Goal: Information Seeking & Learning: Compare options

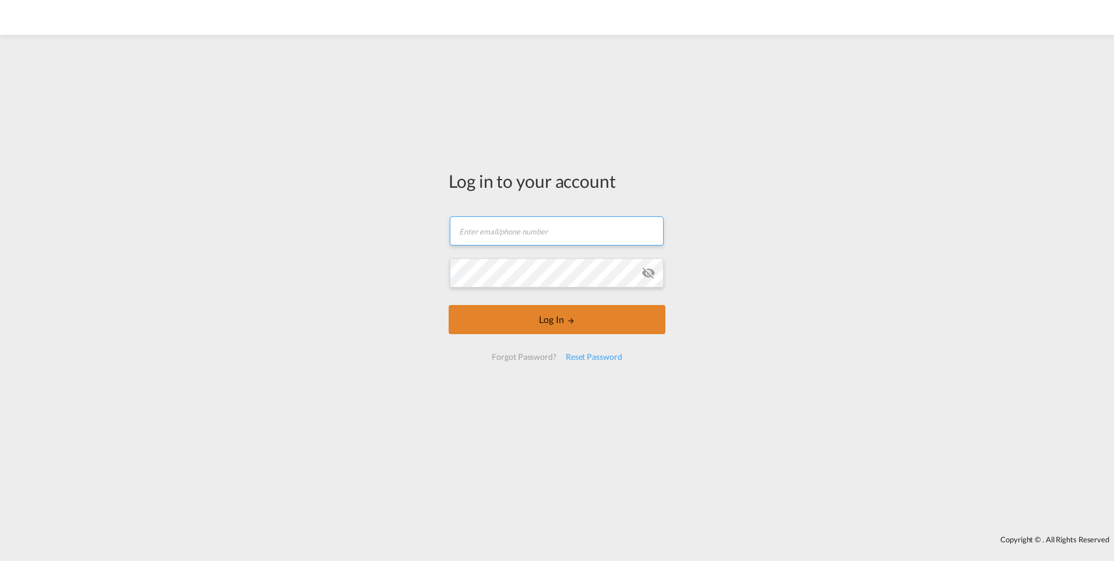
type input "[PERSON_NAME][EMAIL_ADDRESS][PERSON_NAME][DOMAIN_NAME]"
click at [502, 322] on button "Log In" at bounding box center [557, 319] width 217 height 29
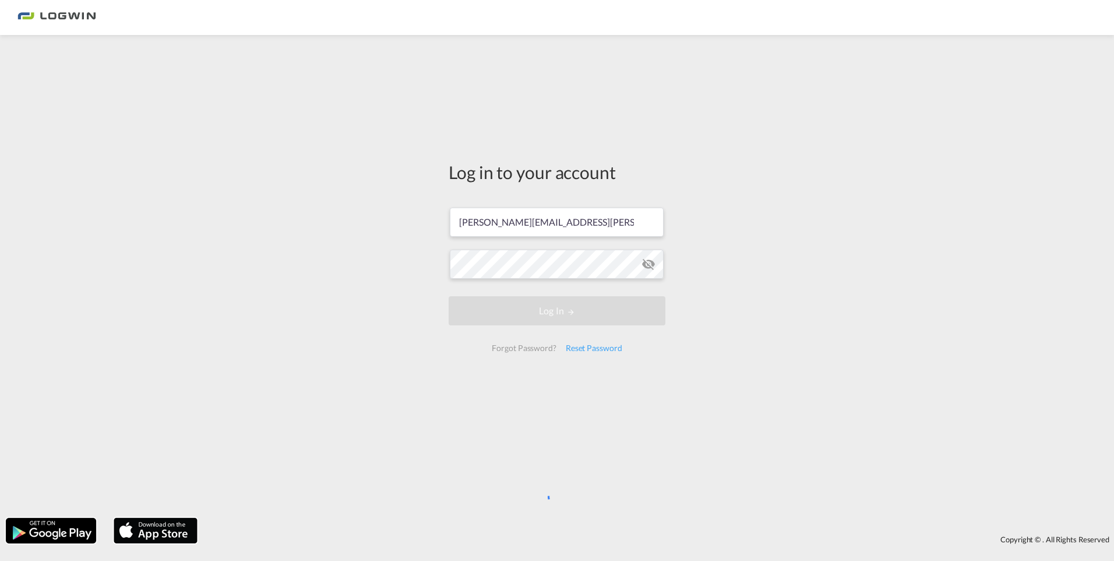
click at [709, 307] on div "Log in to your account [PERSON_NAME][EMAIL_ADDRESS][PERSON_NAME][DOMAIN_NAME] L…" at bounding box center [557, 276] width 1114 height 471
click at [391, 294] on div "Log in to your account [PERSON_NAME][EMAIL_ADDRESS][PERSON_NAME][DOMAIN_NAME] L…" at bounding box center [557, 276] width 1114 height 471
click at [771, 214] on div "Log in to your account [PERSON_NAME][EMAIL_ADDRESS][PERSON_NAME][DOMAIN_NAME] L…" at bounding box center [557, 276] width 1114 height 471
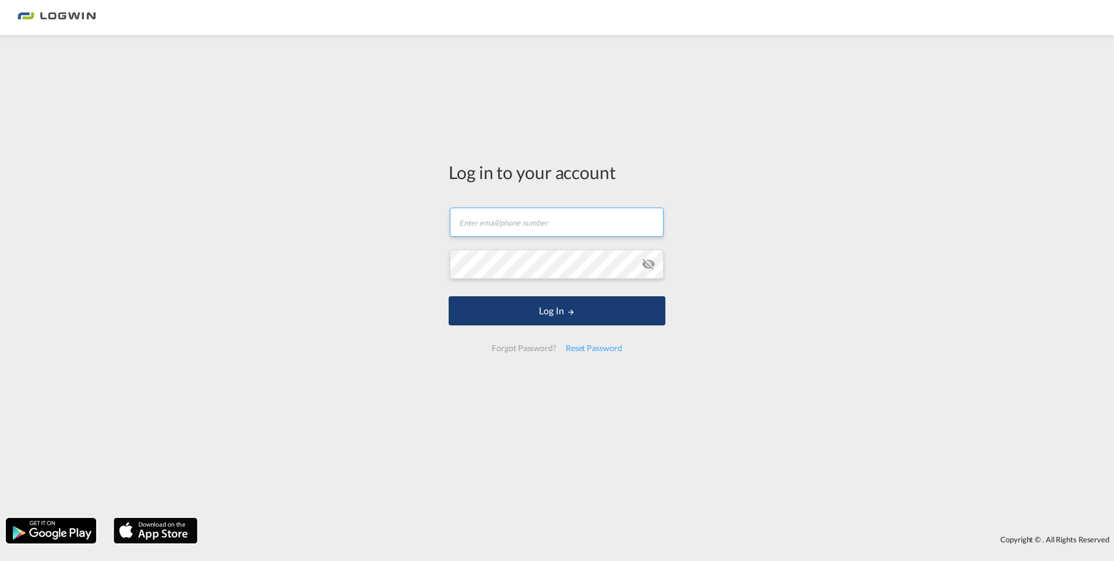
type input "[PERSON_NAME][EMAIL_ADDRESS][PERSON_NAME][DOMAIN_NAME]"
click at [538, 310] on button "Log In" at bounding box center [557, 310] width 217 height 29
